Goal: Task Accomplishment & Management: Manage account settings

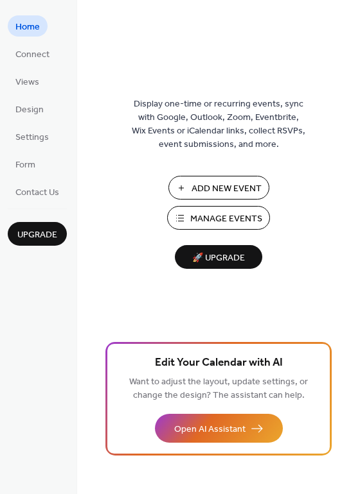
click at [309, 130] on div "Display one-time or recurring events, sync with Google, Outlook, Zoom, Eventbri…" at bounding box center [218, 268] width 283 height 453
click at [218, 196] on span "Add New Event" at bounding box center [226, 188] width 70 height 13
click at [21, 131] on span "Settings" at bounding box center [31, 137] width 33 height 13
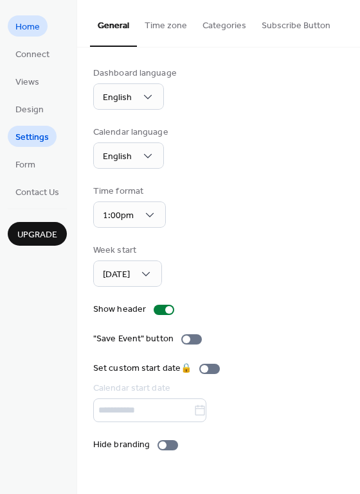
click at [36, 30] on span "Home" at bounding box center [27, 27] width 24 height 13
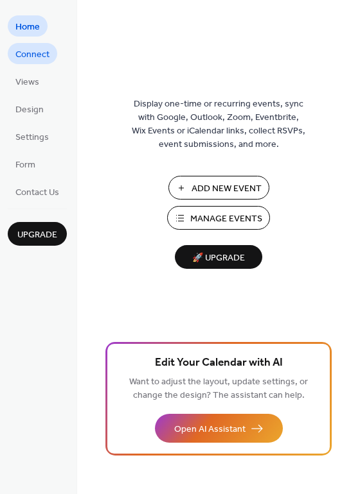
click at [36, 53] on span "Connect" at bounding box center [32, 54] width 34 height 13
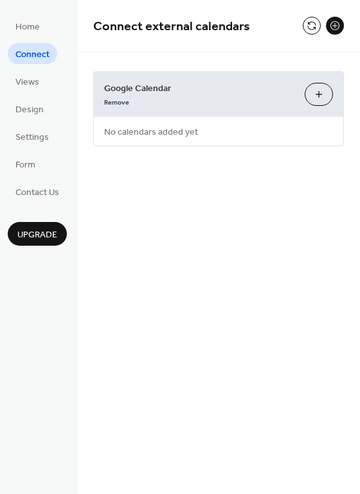
click at [311, 92] on button "Choose Calendars" at bounding box center [318, 94] width 28 height 23
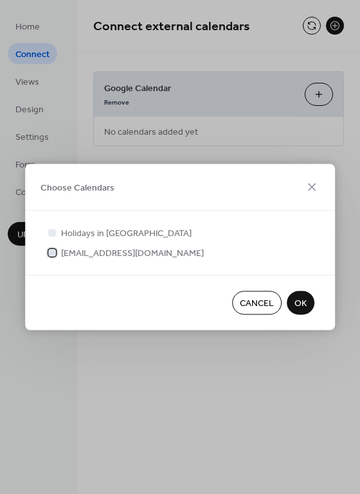
click at [137, 253] on span "info@suregoodtruck.com" at bounding box center [132, 253] width 143 height 13
click at [297, 306] on span "OK" at bounding box center [300, 303] width 12 height 13
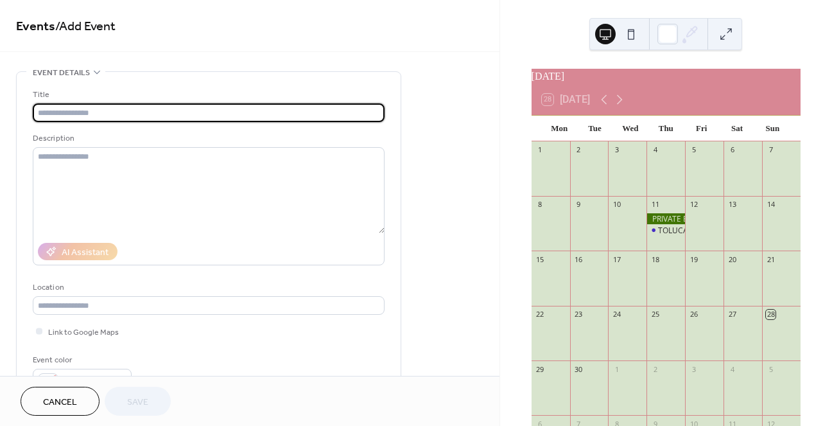
click at [629, 34] on button at bounding box center [631, 34] width 21 height 21
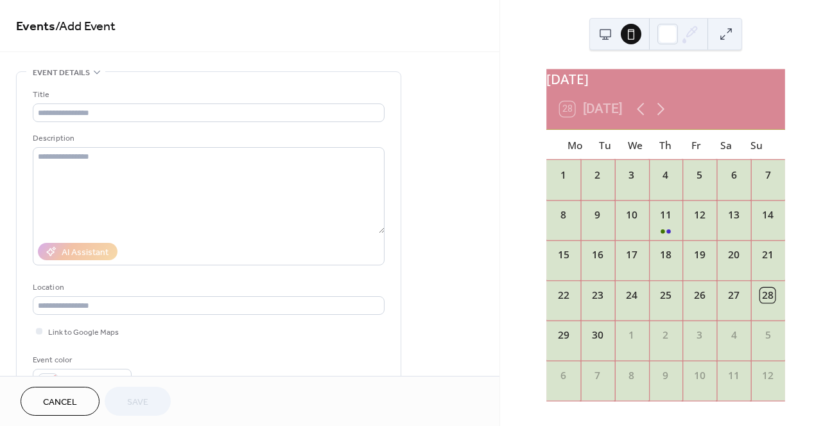
click at [597, 29] on button at bounding box center [605, 34] width 21 height 21
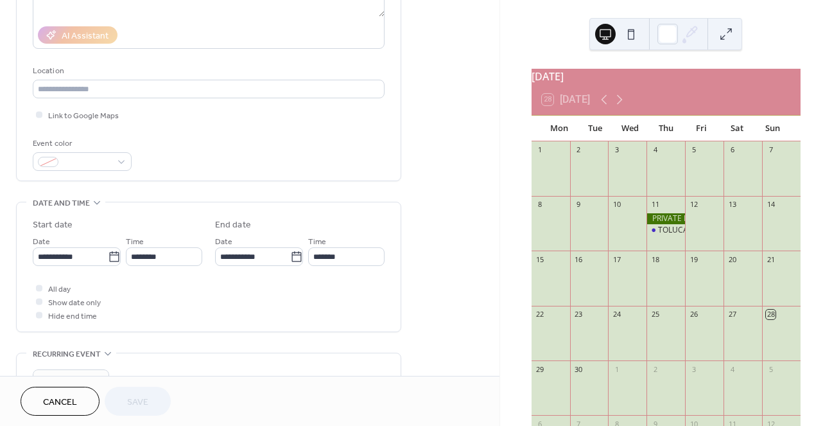
scroll to position [482, 0]
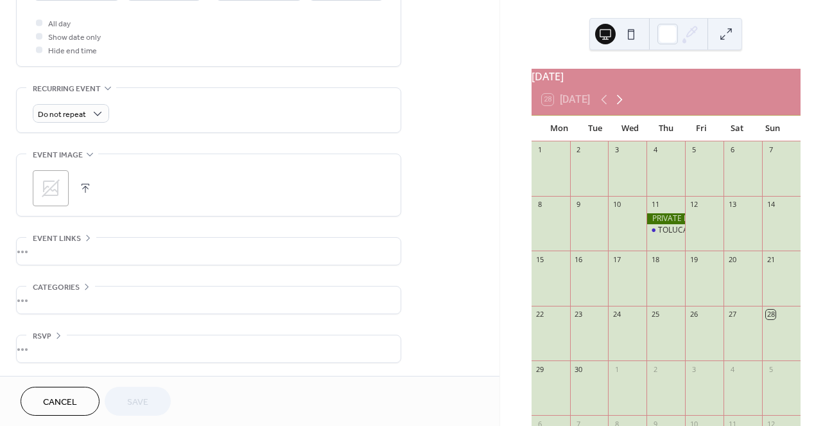
click at [620, 107] on icon at bounding box center [619, 99] width 15 height 15
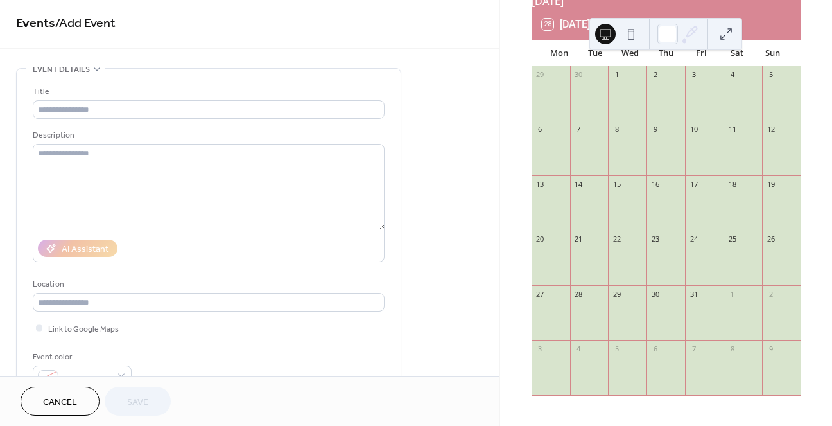
scroll to position [0, 0]
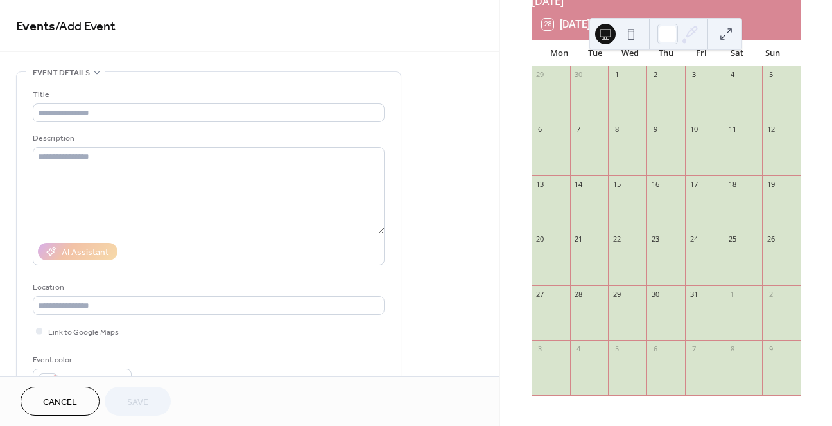
click at [94, 69] on icon at bounding box center [97, 72] width 10 height 10
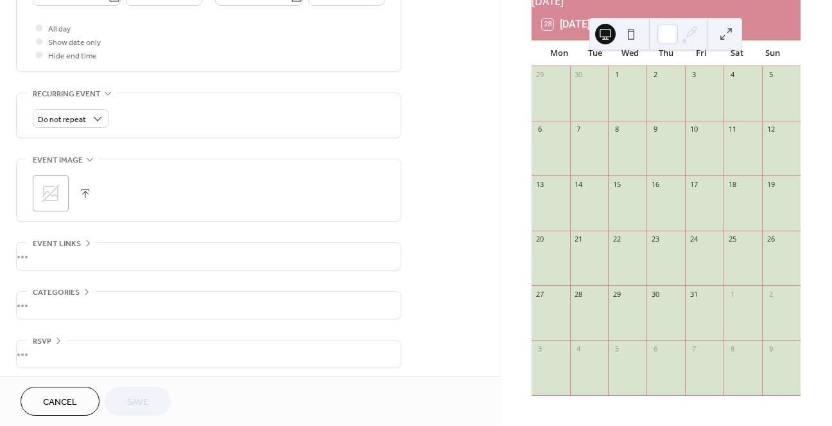
scroll to position [184, 0]
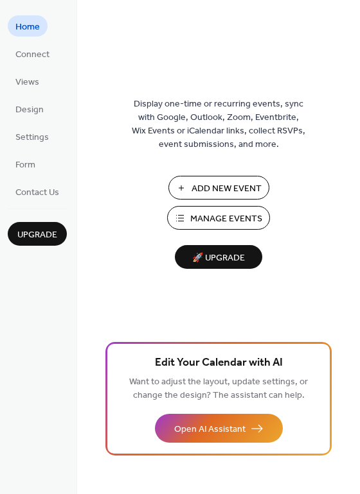
click at [216, 216] on span "Manage Events" at bounding box center [226, 219] width 72 height 13
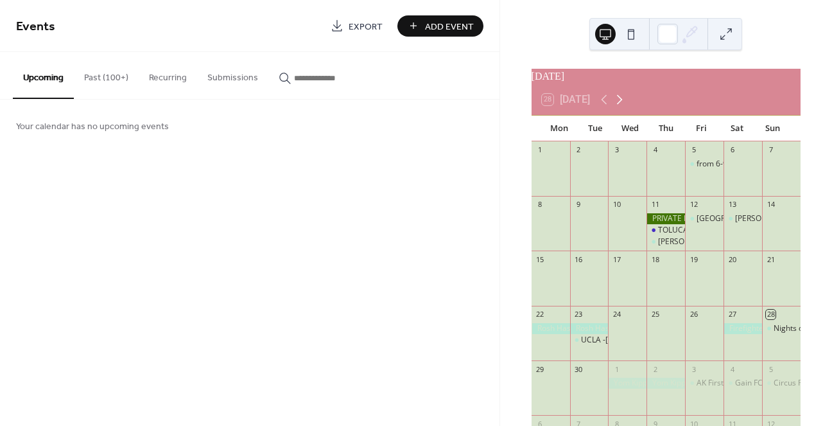
click at [624, 107] on icon at bounding box center [619, 99] width 15 height 15
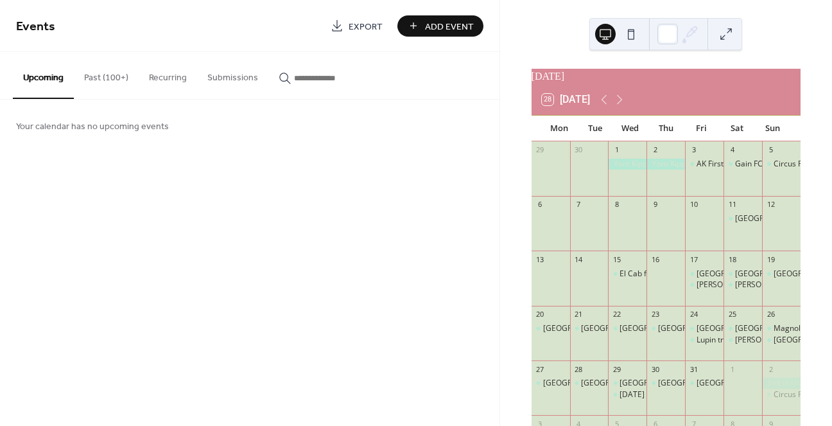
click at [705, 182] on div "AK First [DATE]" at bounding box center [704, 175] width 39 height 33
click at [705, 170] on div "AK First [DATE]" at bounding box center [724, 164] width 54 height 11
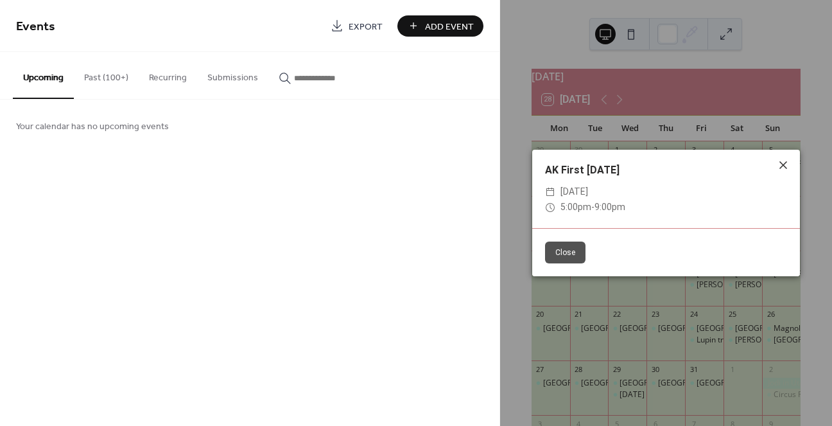
click at [785, 164] on icon at bounding box center [783, 164] width 15 height 15
